Goal: Task Accomplishment & Management: Manage account settings

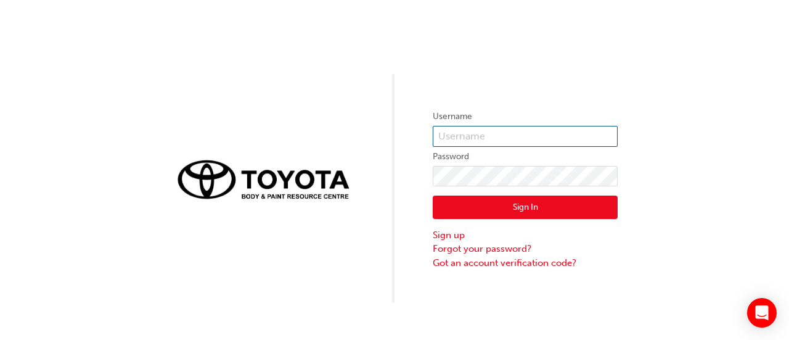
click at [457, 141] on input "text" at bounding box center [525, 136] width 185 height 21
click at [521, 90] on div "Username Password Sign In Sign up Forgot your password? Got an account verifica…" at bounding box center [394, 151] width 789 height 302
click at [513, 133] on input "text" at bounding box center [525, 136] width 185 height 21
type input "[PERSON_NAME].singh5"
click at [454, 208] on button "Sign In" at bounding box center [525, 206] width 185 height 23
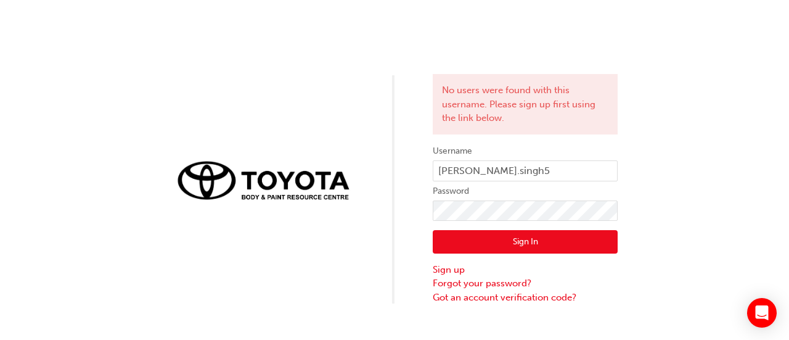
click at [337, 114] on div "No users were found with this username. Please sign up first using the link bel…" at bounding box center [394, 152] width 789 height 304
click at [532, 172] on input "Lovepreet.singh5" at bounding box center [525, 170] width 185 height 21
type input "Lovepreet.singh4"
click at [512, 251] on button "Sign In" at bounding box center [525, 241] width 185 height 23
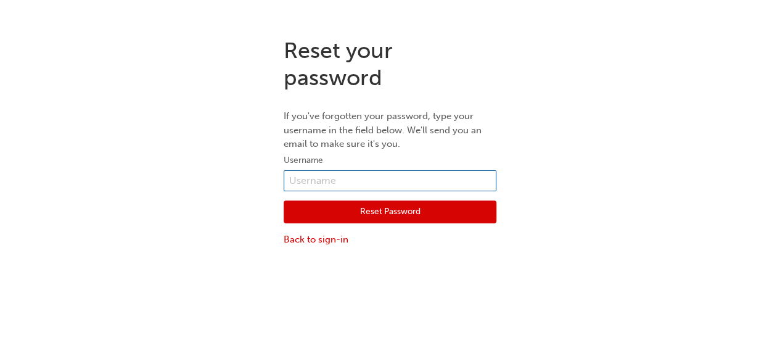
click at [394, 175] on input "text" at bounding box center [390, 180] width 213 height 21
type input "[PERSON_NAME].singh5"
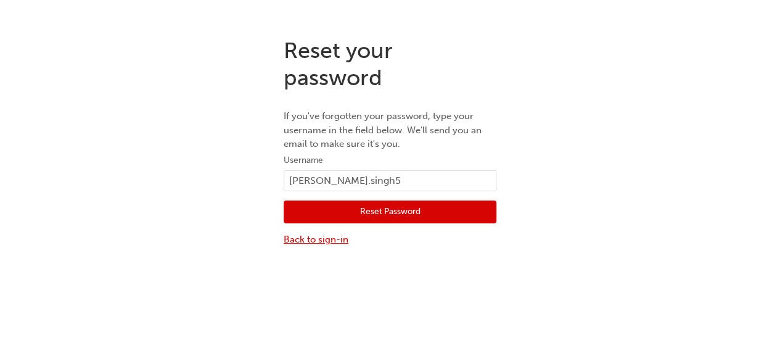
click at [334, 240] on link "Back to sign-in" at bounding box center [390, 239] width 213 height 14
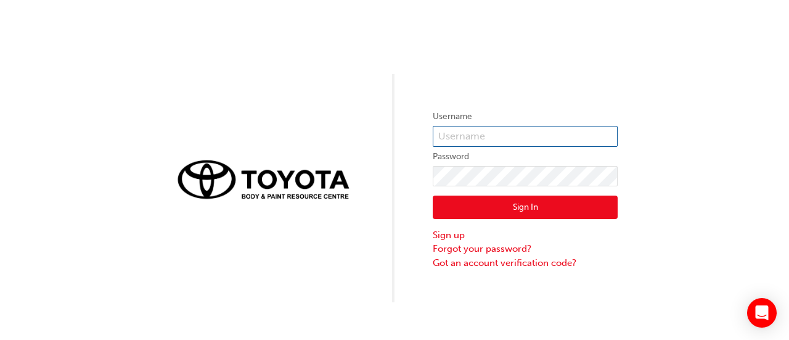
click at [496, 136] on input "text" at bounding box center [525, 136] width 185 height 21
type input "[PERSON_NAME].singh5"
click at [452, 206] on button "Sign In" at bounding box center [525, 206] width 185 height 23
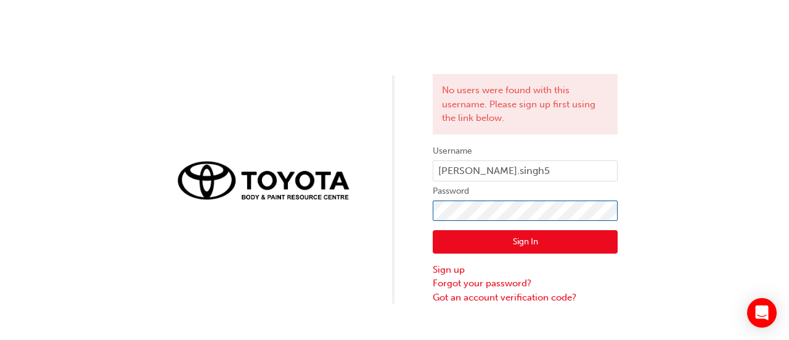
click button "Sign In" at bounding box center [525, 241] width 185 height 23
click at [407, 70] on div "No users were found with this username. Please sign up first using the link bel…" at bounding box center [394, 152] width 789 height 304
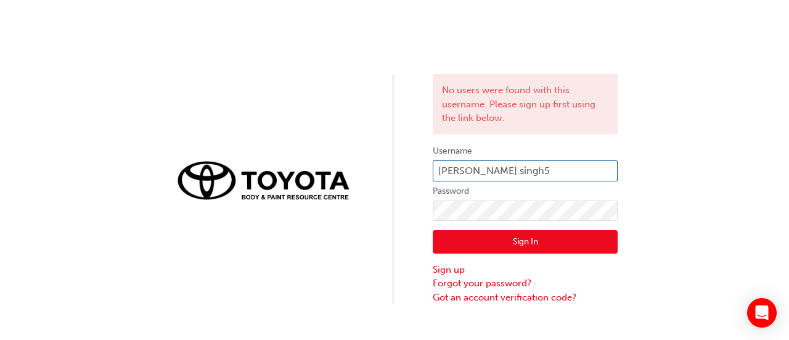
click at [533, 174] on input "[PERSON_NAME].singh5" at bounding box center [525, 170] width 185 height 21
type input "Lovepreet.singh4"
click at [491, 235] on button "Sign In" at bounding box center [525, 241] width 185 height 23
click at [534, 168] on input "Lovepreet.singh4" at bounding box center [525, 170] width 185 height 21
type input "Lovepreet.singh"
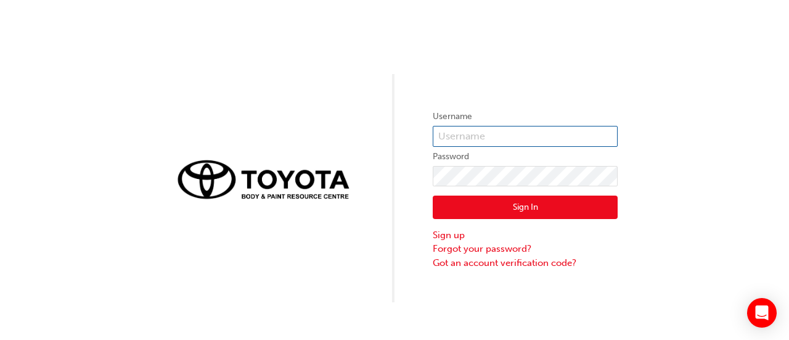
click at [505, 133] on input "text" at bounding box center [525, 136] width 185 height 21
type input "[PERSON_NAME].singh5"
click at [650, 260] on div "Username [PERSON_NAME].singh5 Password Sign In Sign up Forgot your password? Go…" at bounding box center [394, 151] width 789 height 302
click at [549, 211] on button "Sign In" at bounding box center [525, 206] width 185 height 23
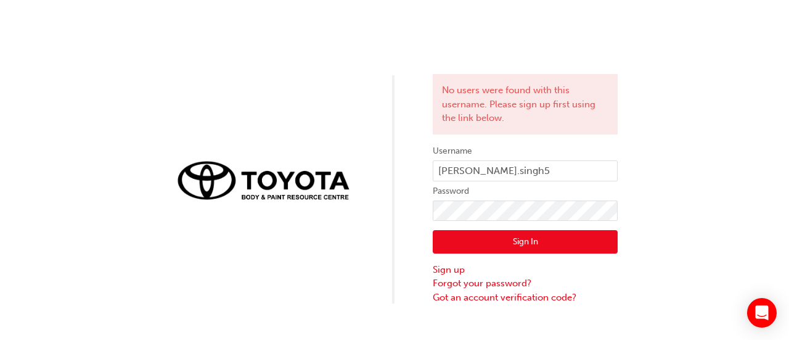
click at [694, 197] on div "No users were found with this username. Please sign up first using the link bel…" at bounding box center [394, 152] width 789 height 304
click at [709, 111] on div "No users were found with this username. Please sign up first using the link bel…" at bounding box center [394, 152] width 789 height 304
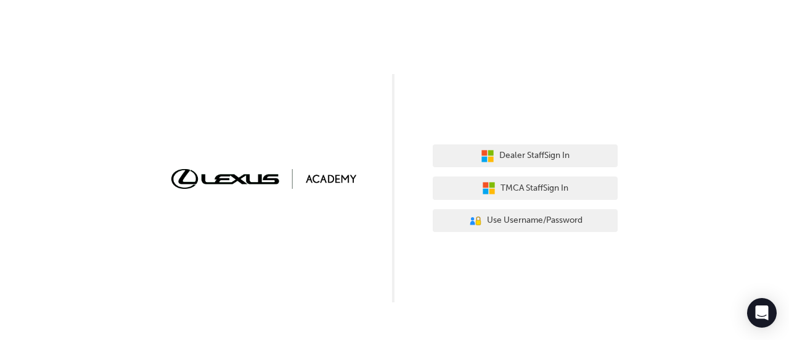
click at [267, 187] on img at bounding box center [263, 178] width 185 height 19
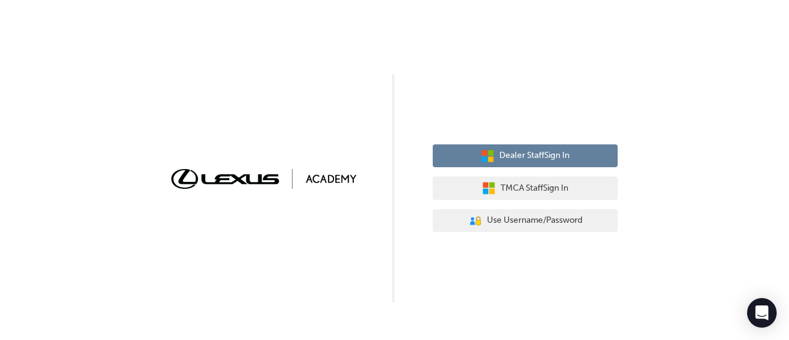
click at [551, 160] on span "Dealer Staff Sign In" at bounding box center [534, 156] width 70 height 14
click at [512, 152] on span "Dealer Staff Sign In" at bounding box center [534, 156] width 70 height 14
